Goal: Complete application form

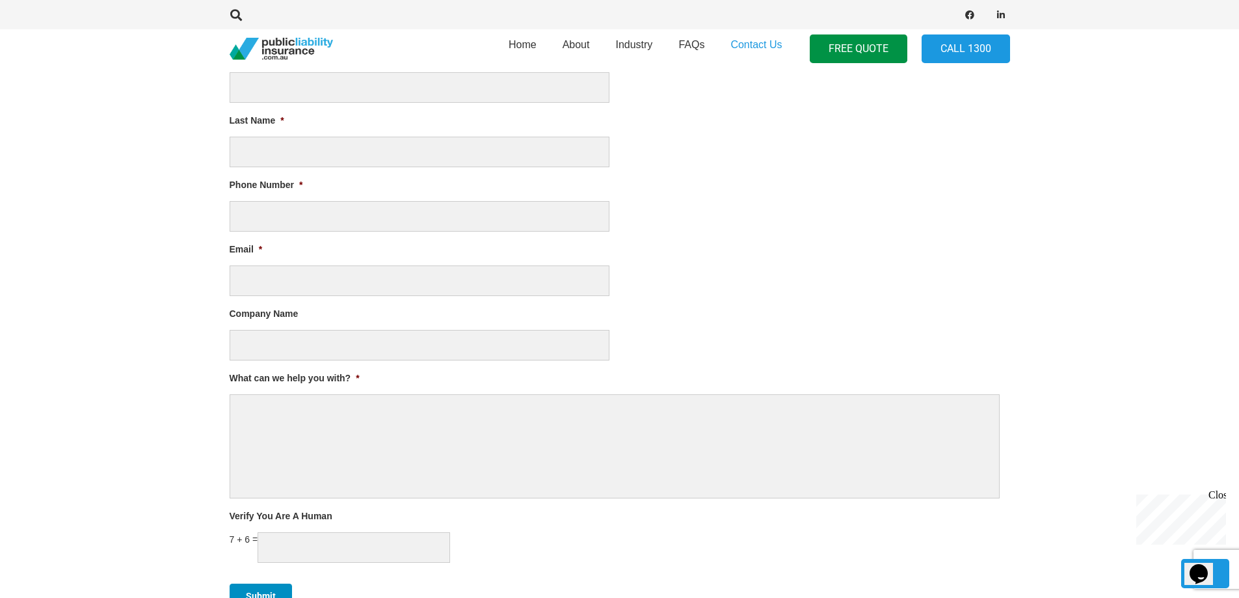
scroll to position [681, 0]
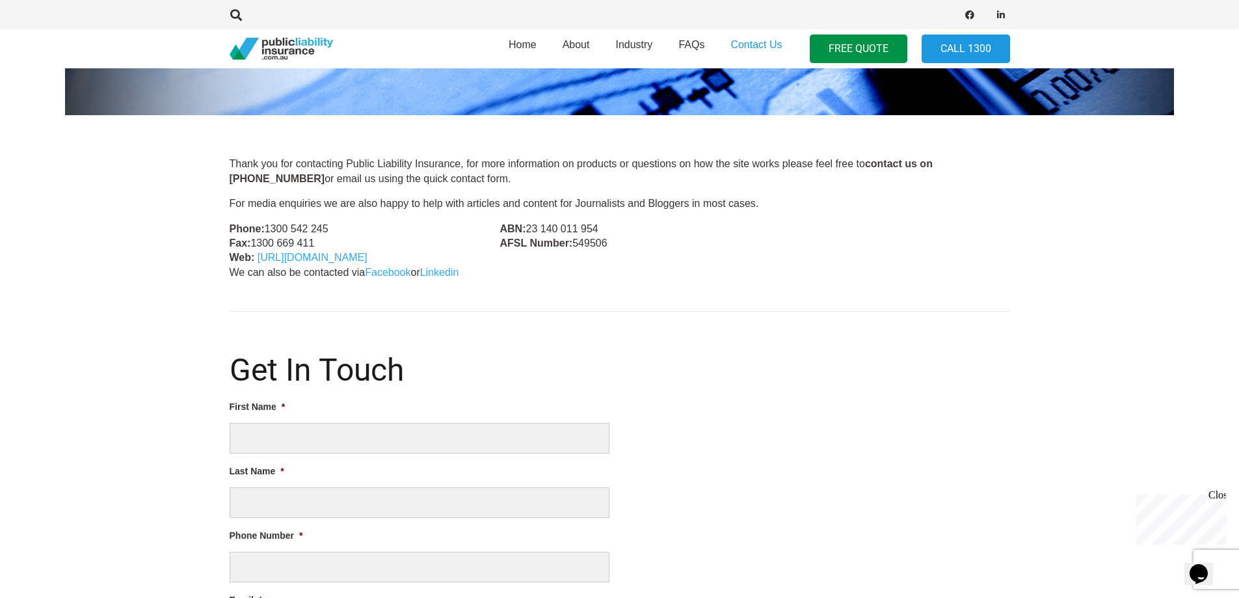
drag, startPoint x: 1245, startPoint y: 77, endPoint x: 1071, endPoint y: 274, distance: 262.6
click at [1238, 184] on html "Home About Industry FAQs Contact Us FREE QUOTE Call 1300 Contact Us Thank you f…" at bounding box center [619, 606] width 1239 height 1833
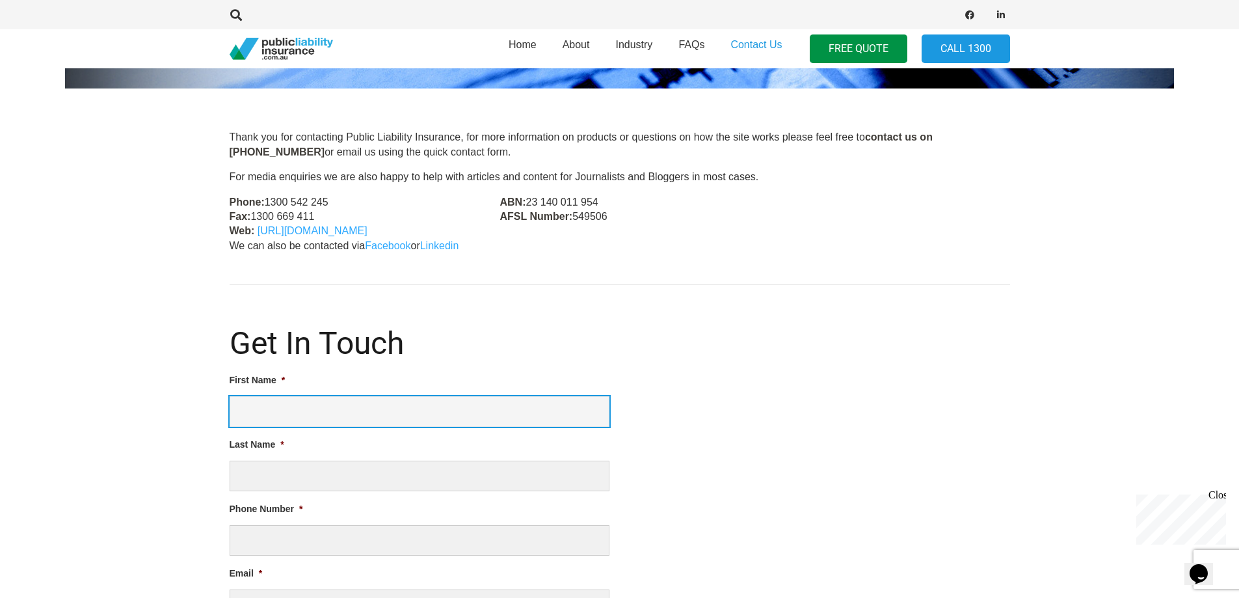
click at [258, 406] on input "First Name *" at bounding box center [420, 411] width 380 height 31
type input "[PERSON_NAME]"
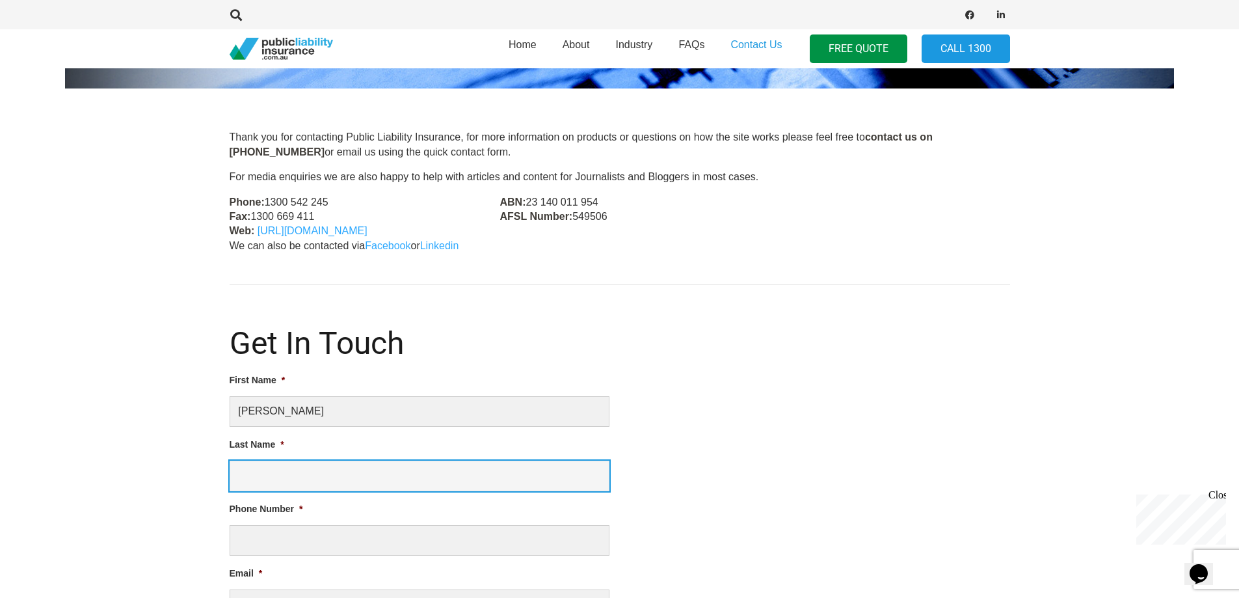
type input "[PERSON_NAME]"
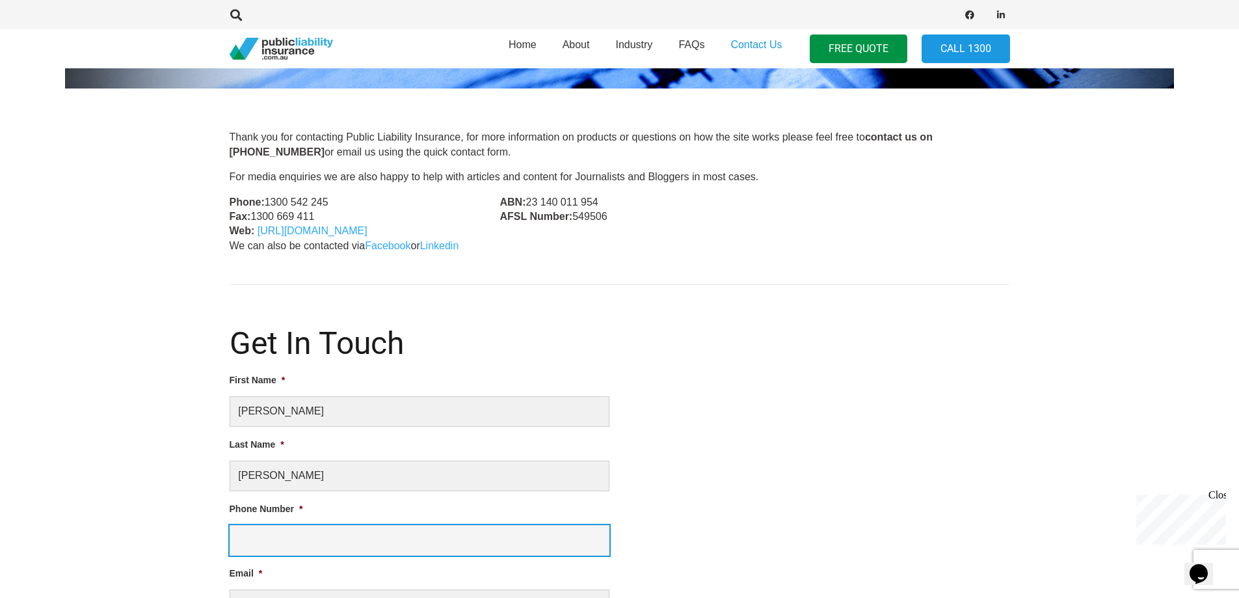
type input "0732035381"
type input "[PERSON_NAME][EMAIL_ADDRESS][DOMAIN_NAME]"
drag, startPoint x: 241, startPoint y: 537, endPoint x: 310, endPoint y: 537, distance: 69.6
click at [310, 537] on input "0732035381" at bounding box center [420, 540] width 380 height 31
type input "0438181730"
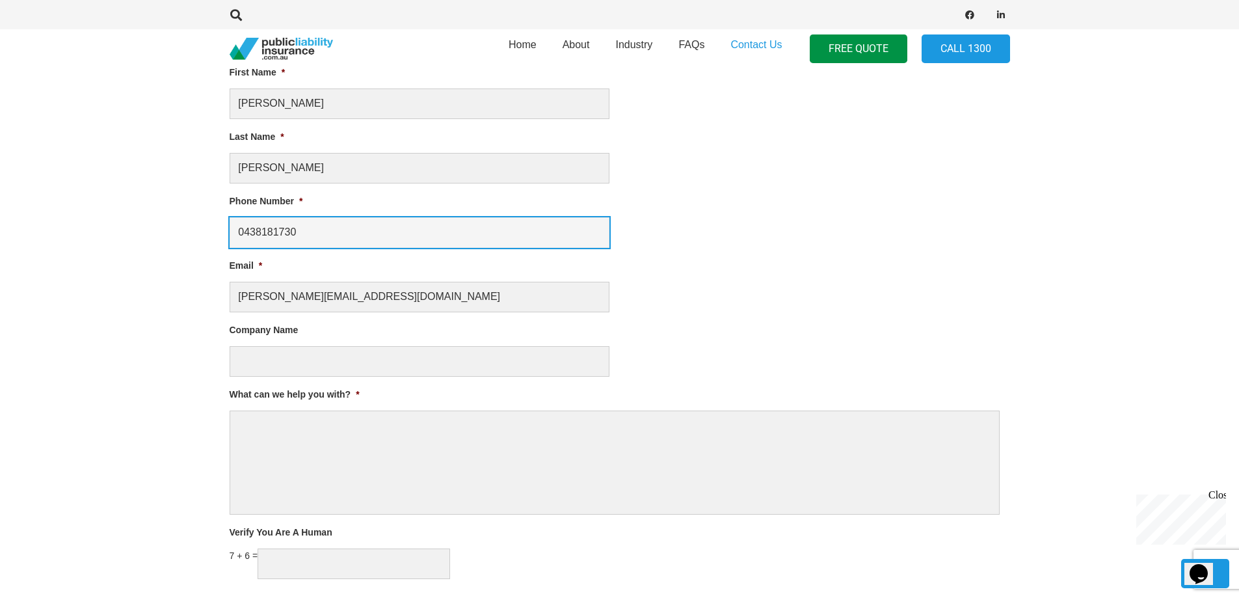
scroll to position [648, 0]
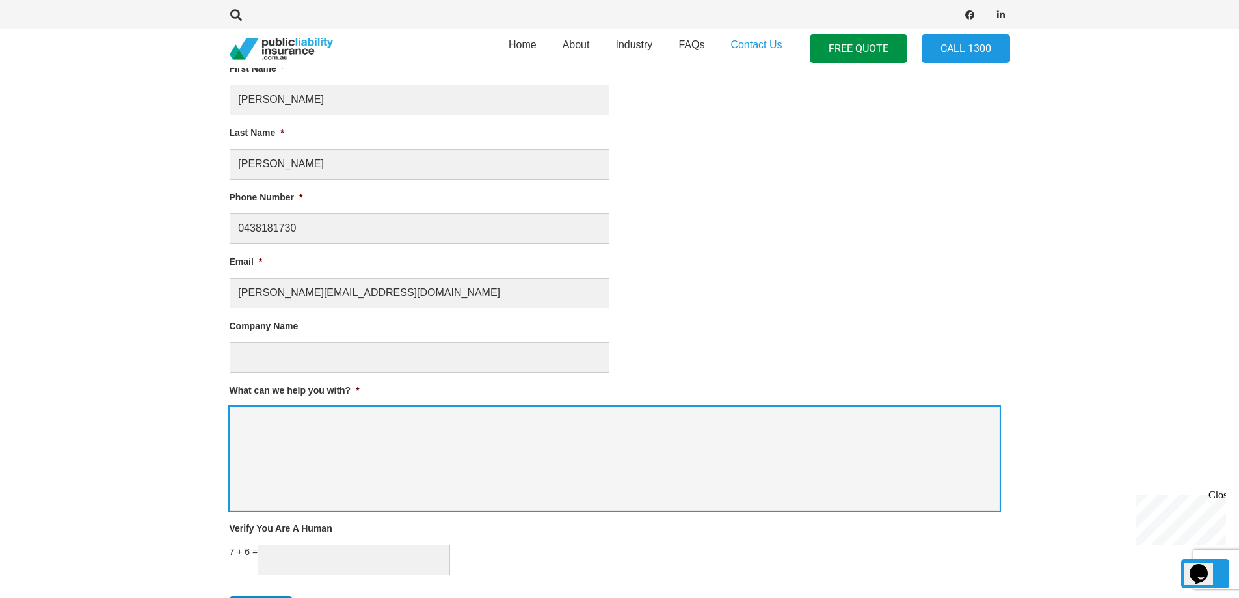
click at [258, 416] on textarea "What can we help you with? *" at bounding box center [615, 458] width 770 height 104
type textarea "4"
click at [546, 421] on textarea "I am one of 4 artists exhibiting at [GEOGRAPHIC_DATA] next april" at bounding box center [615, 458] width 770 height 104
click at [572, 424] on textarea "I am one of 4 artists exhibiting at [GEOGRAPHIC_DATA] next April" at bounding box center [615, 458] width 770 height 104
click at [815, 423] on textarea "I am one of 4 artists exhibiting at [GEOGRAPHIC_DATA] next April. It is an exhi…" at bounding box center [615, 458] width 770 height 104
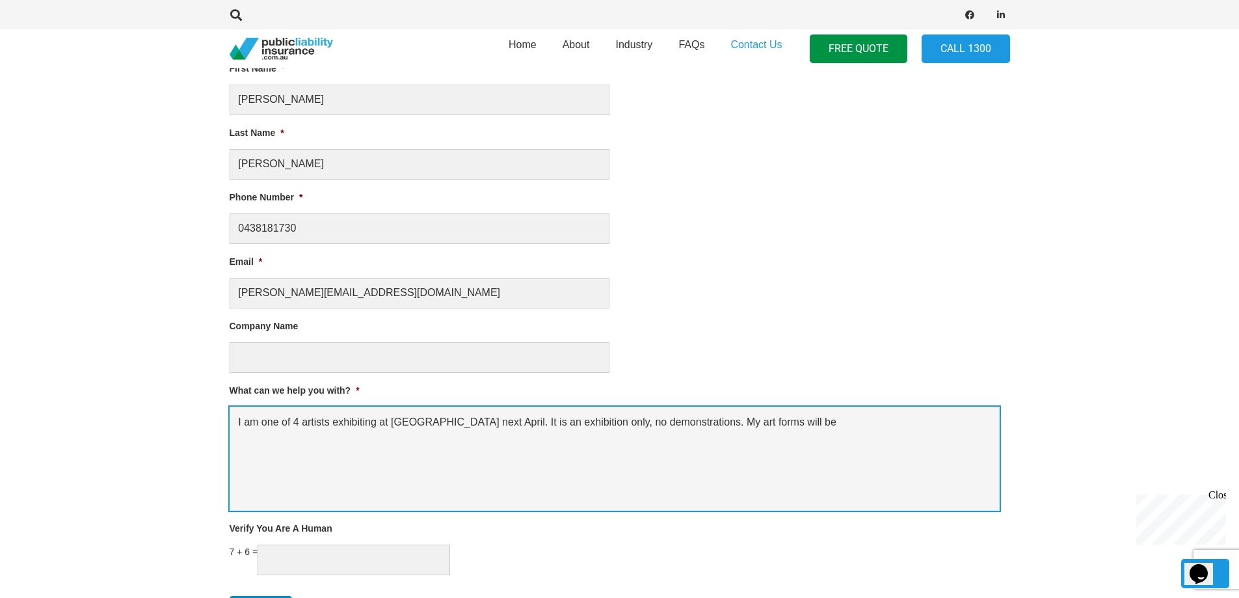
click at [815, 423] on textarea "I am one of 4 artists exhibiting at [GEOGRAPHIC_DATA] next April. It is an exhi…" at bounding box center [615, 458] width 770 height 104
click at [870, 425] on textarea "I am one of 4 artists exhibiting at [GEOGRAPHIC_DATA] next April. It is an exhi…" at bounding box center [615, 458] width 770 height 104
click at [349, 439] on textarea "I am one of 4 artists exhibiting at [GEOGRAPHIC_DATA] next April. It is an exhi…" at bounding box center [615, 458] width 770 height 104
click at [457, 438] on textarea "I am one of 4 artists exhibiting at [GEOGRAPHIC_DATA] next April. It is an exhi…" at bounding box center [615, 458] width 770 height 104
click at [289, 438] on textarea "I am one of 4 artists exhibiting at [GEOGRAPHIC_DATA] next April. It is an exhi…" at bounding box center [615, 458] width 770 height 104
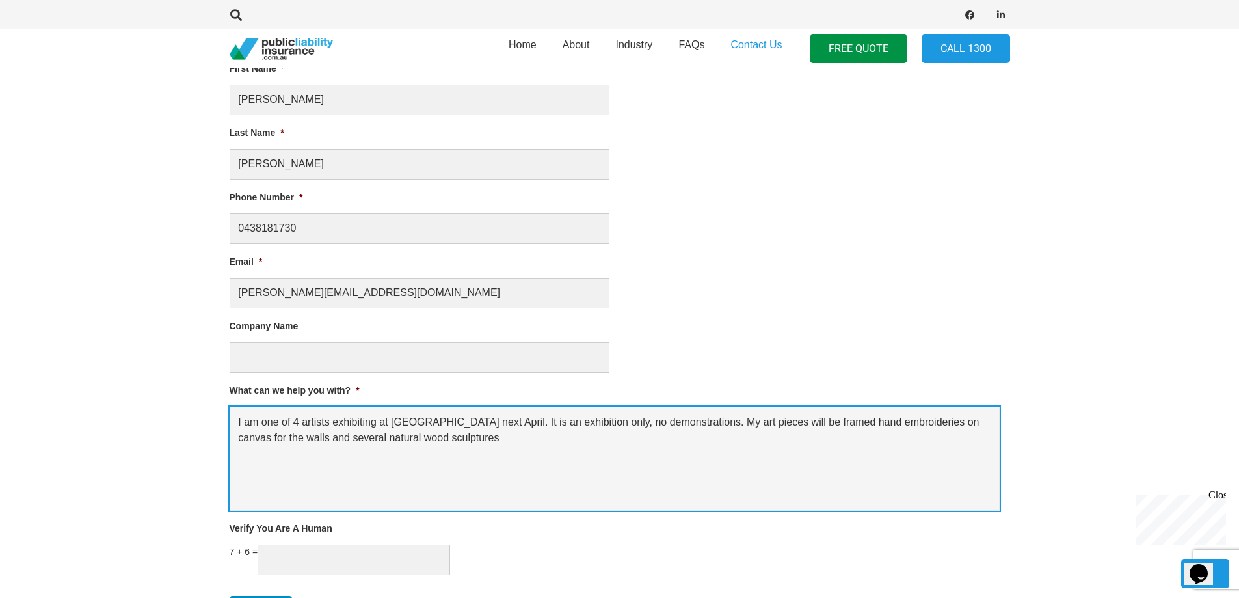
drag, startPoint x: 522, startPoint y: 442, endPoint x: 524, endPoint y: 449, distance: 7.4
click at [522, 442] on textarea "I am one of 4 artists exhibiting at [GEOGRAPHIC_DATA] next April. It is an exhi…" at bounding box center [615, 458] width 770 height 104
click at [333, 422] on textarea "I am one of 4 artists exhibiting at [GEOGRAPHIC_DATA] next April. It is an exhi…" at bounding box center [615, 458] width 770 height 104
click at [570, 423] on textarea "I am one of 4 artists who will be exhibiting at [GEOGRAPHIC_DATA] next April. I…" at bounding box center [615, 458] width 770 height 104
click at [697, 436] on textarea "I am one of 4 artists who will be exhibiting at [GEOGRAPHIC_DATA] next April. I…" at bounding box center [615, 458] width 770 height 104
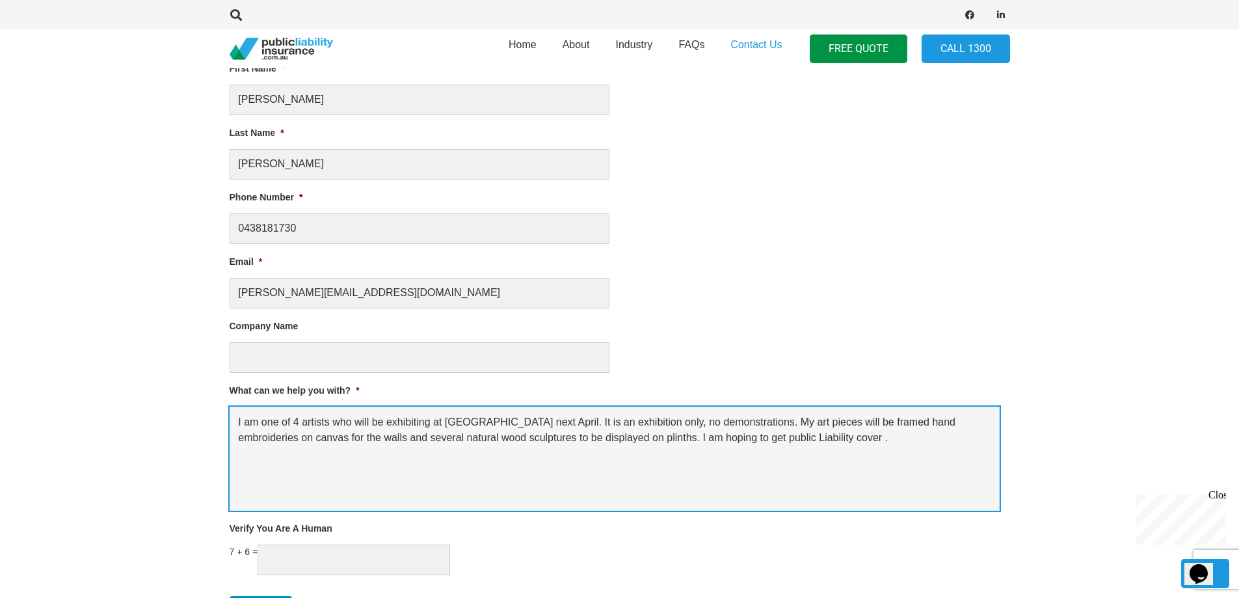
click at [790, 441] on textarea "I am one of 4 artists who will be exhibiting at [GEOGRAPHIC_DATA] next April. I…" at bounding box center [615, 458] width 770 height 104
click at [885, 443] on textarea "I am one of 4 artists who will be exhibiting at [GEOGRAPHIC_DATA] next April. I…" at bounding box center [615, 458] width 770 height 104
drag, startPoint x: 886, startPoint y: 438, endPoint x: 924, endPoint y: 440, distance: 37.7
click at [924, 440] on textarea "I am one of 4 artists who will be exhibiting at [GEOGRAPHIC_DATA] next April. I…" at bounding box center [615, 458] width 770 height 104
click at [617, 425] on textarea "I am one of 4 artists who will be exhibiting at [GEOGRAPHIC_DATA] next April. I…" at bounding box center [615, 458] width 770 height 104
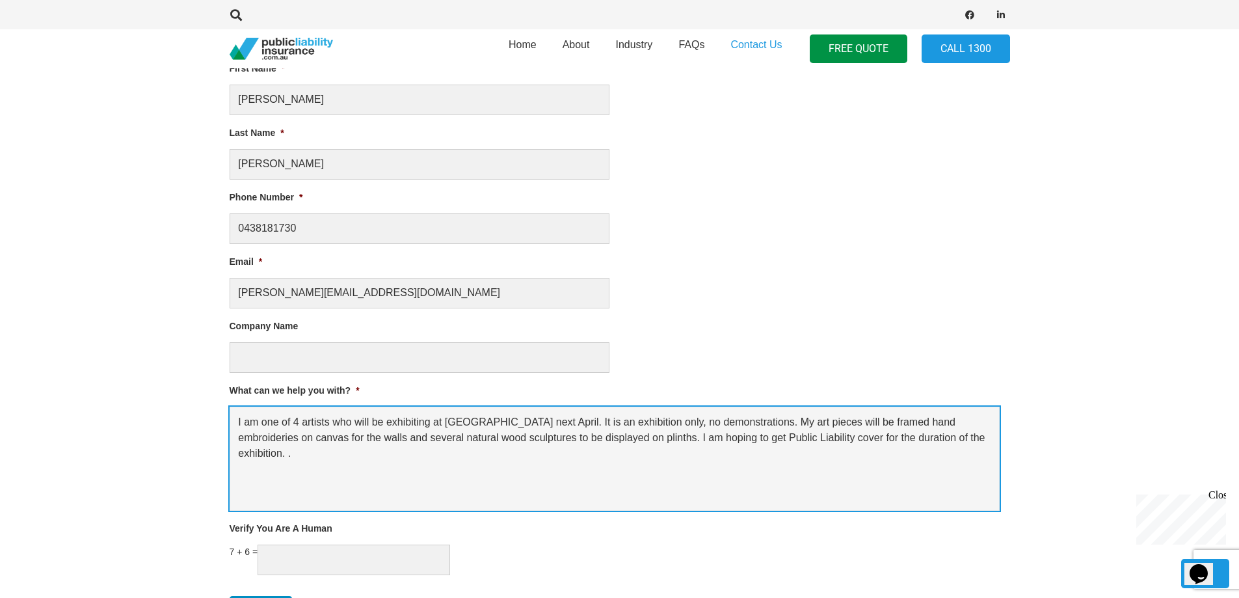
click at [574, 425] on textarea "I am one of 4 artists who will be exhibiting at [GEOGRAPHIC_DATA] next April. I…" at bounding box center [615, 458] width 770 height 104
click at [715, 421] on textarea "I am one of 4 artists who will be exhibiting at [GEOGRAPHIC_DATA] for one month…" at bounding box center [615, 458] width 770 height 104
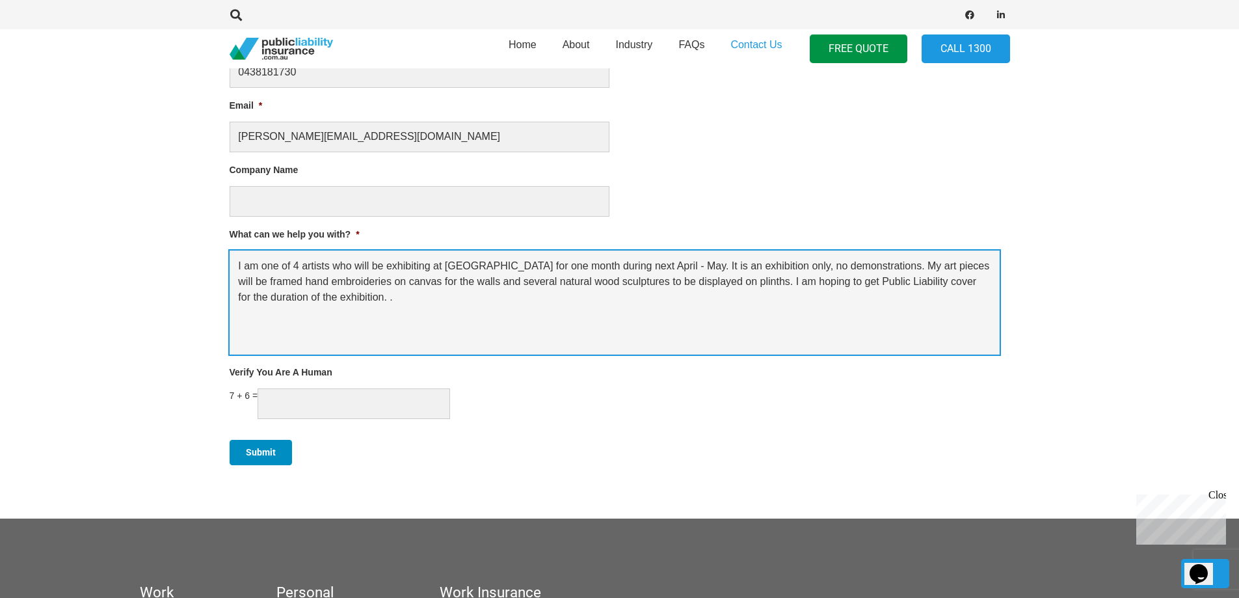
scroll to position [847, 0]
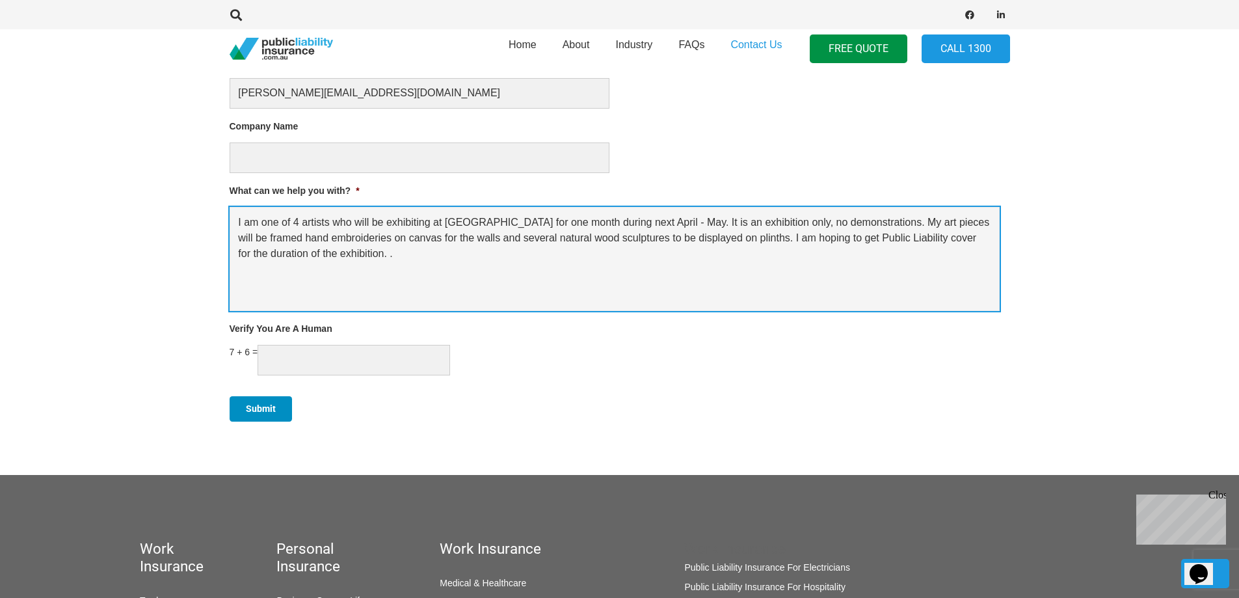
type textarea "I am one of 4 artists who will be exhibiting at [GEOGRAPHIC_DATA] for one month…"
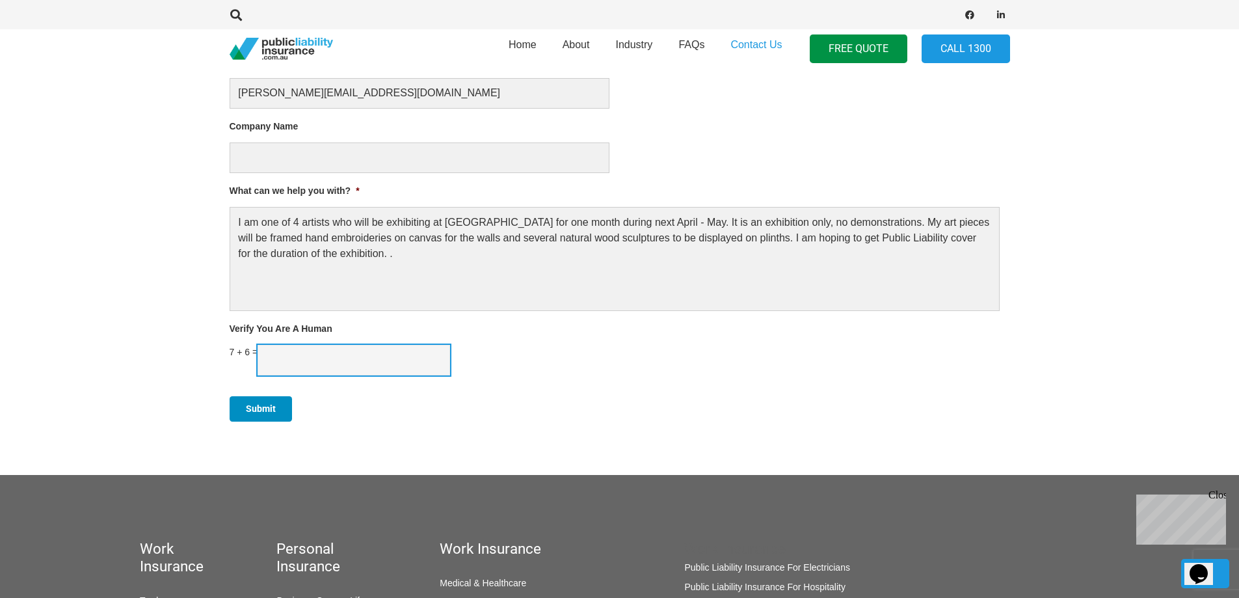
click at [288, 360] on input "Verify You Are A Human" at bounding box center [354, 360] width 193 height 31
type input "13"
click at [267, 405] on input "Submit" at bounding box center [261, 408] width 62 height 25
